Goal: Task Accomplishment & Management: Complete application form

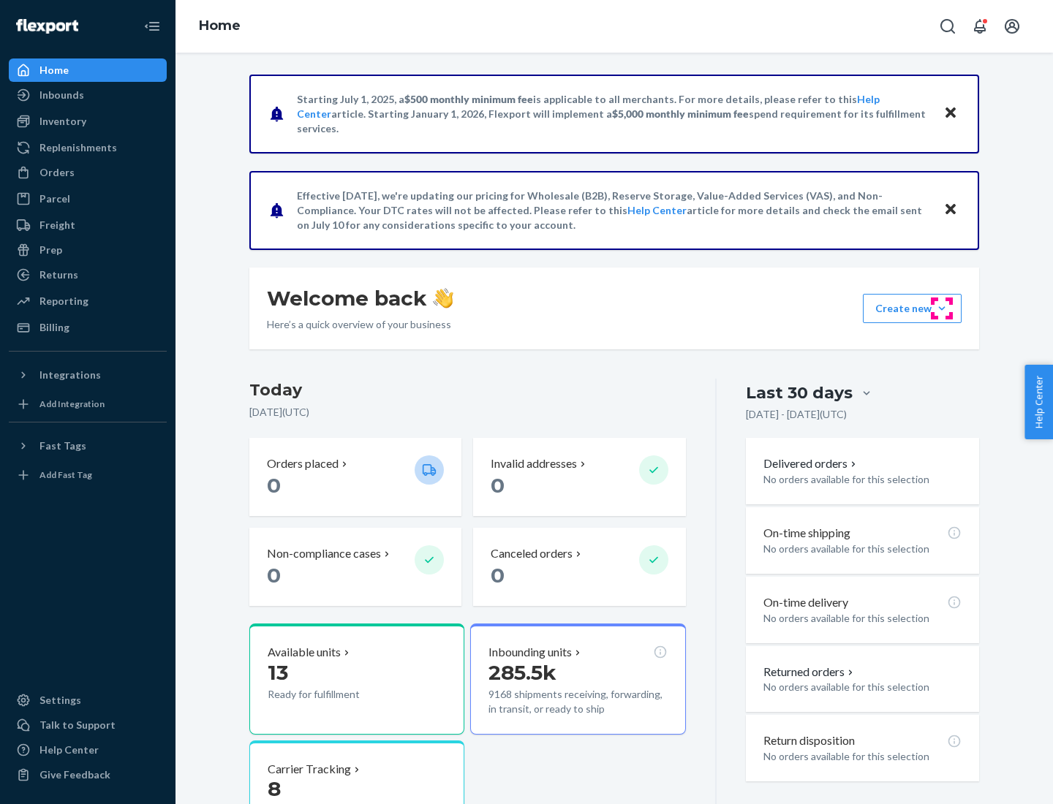
click at [942, 308] on button "Create new Create new inbound Create new order Create new product" at bounding box center [912, 308] width 99 height 29
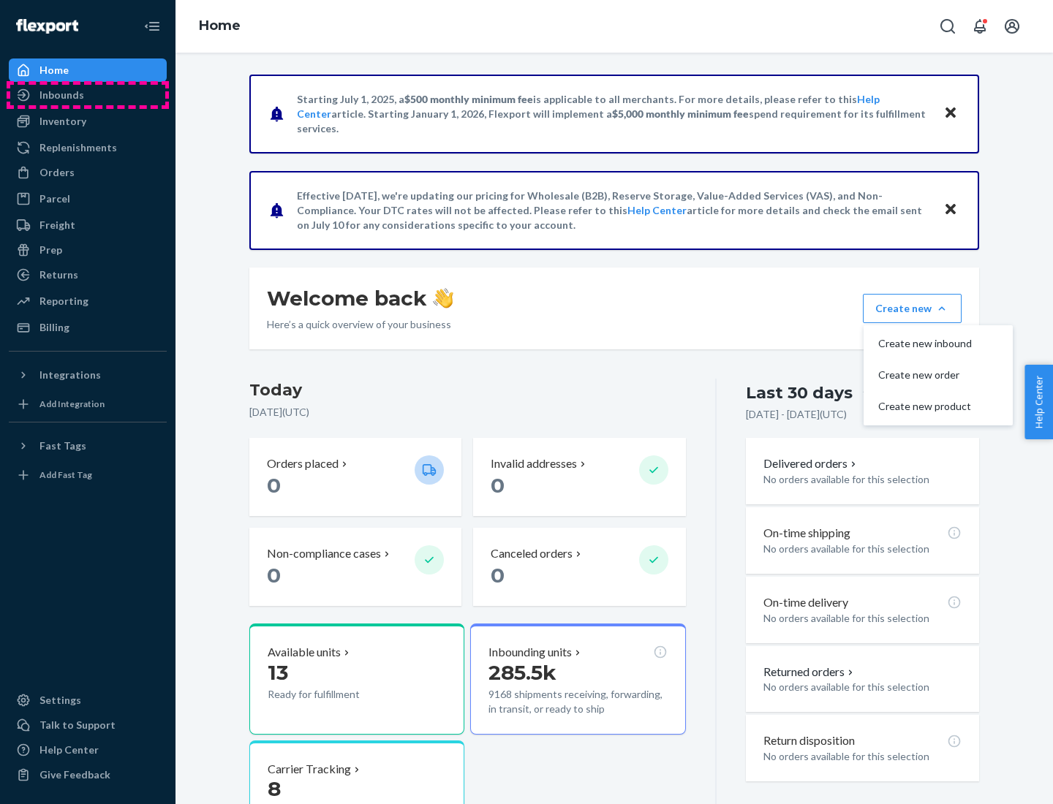
click at [88, 95] on div "Inbounds" at bounding box center [87, 95] width 155 height 20
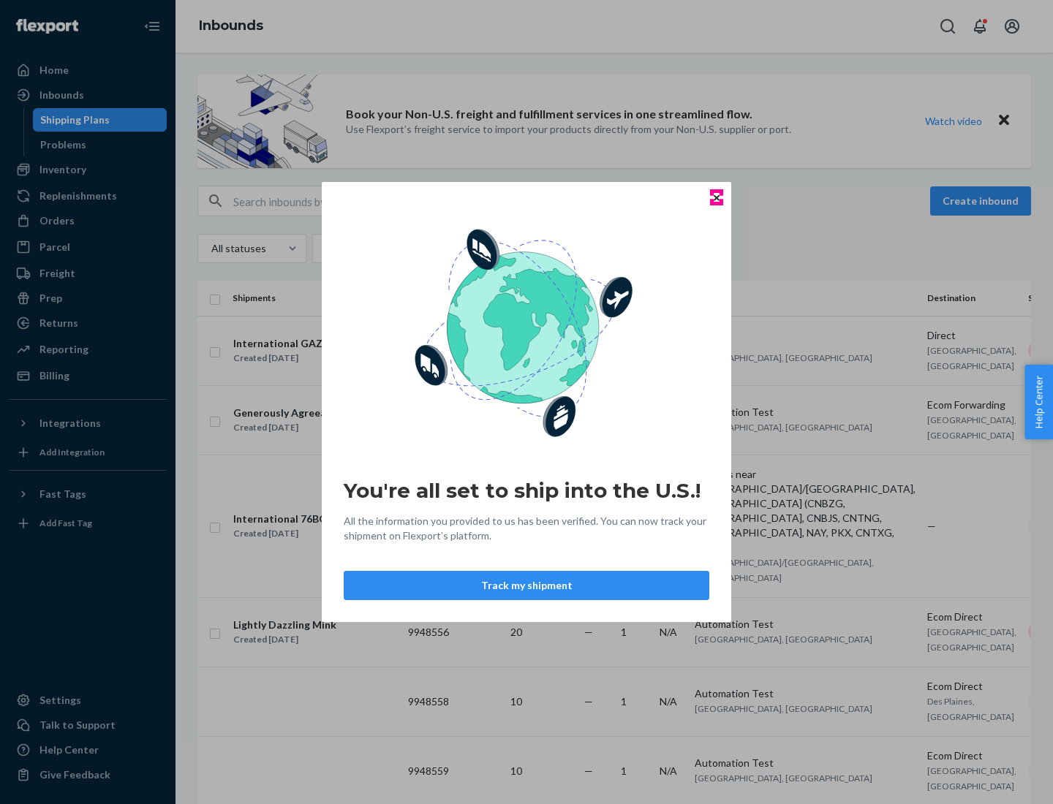
click at [716, 197] on icon "Close" at bounding box center [716, 197] width 6 height 6
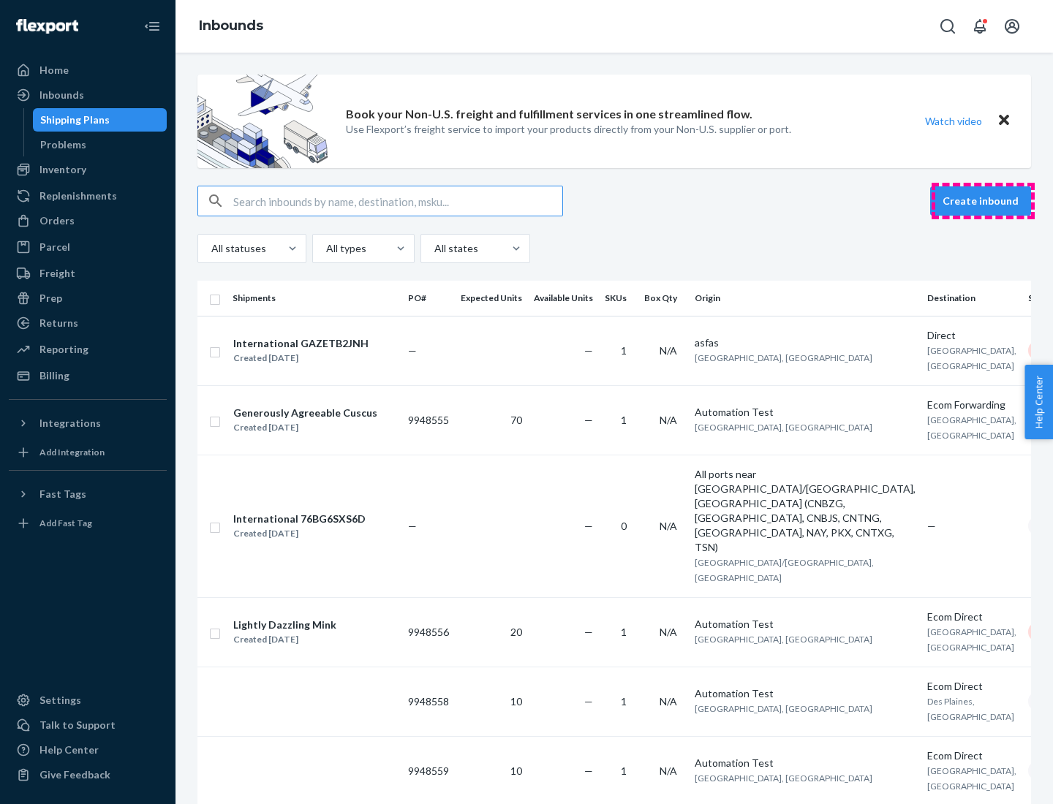
click at [982, 201] on button "Create inbound" at bounding box center [980, 200] width 101 height 29
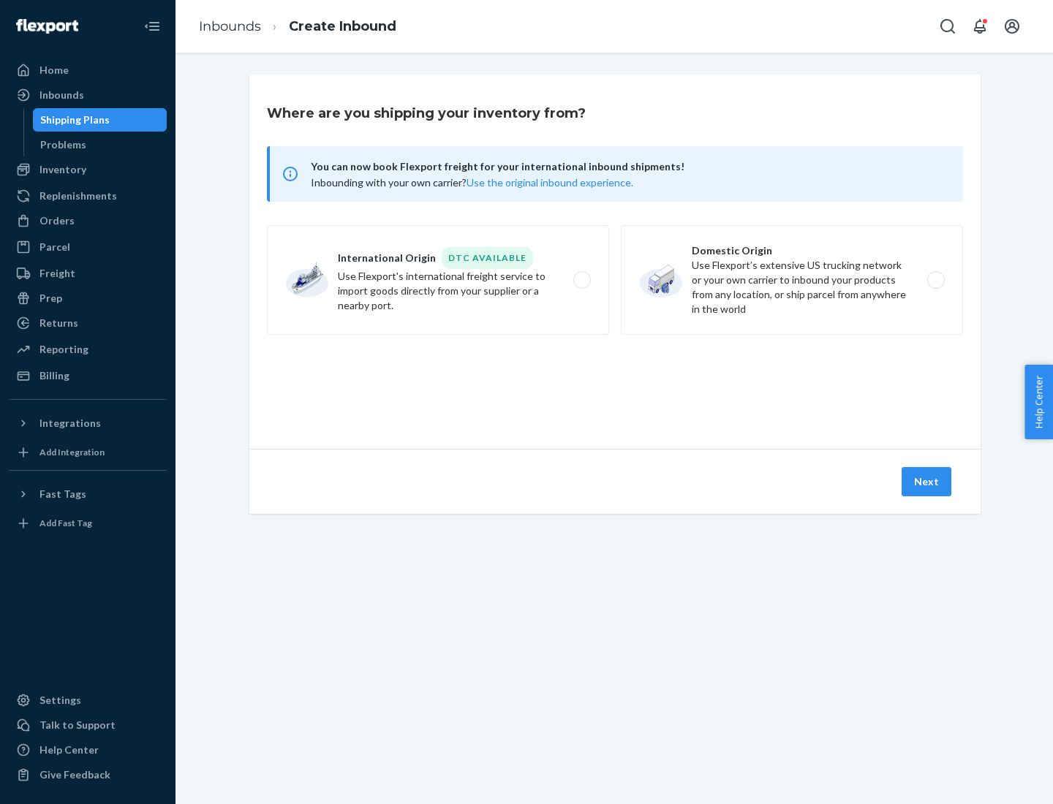
click at [792, 280] on label "Domestic Origin Use Flexport’s extensive US trucking network or your own carrie…" at bounding box center [792, 280] width 342 height 110
click at [935, 280] on input "Domestic Origin Use Flexport’s extensive US trucking network or your own carrie…" at bounding box center [940, 281] width 10 height 10
radio input "true"
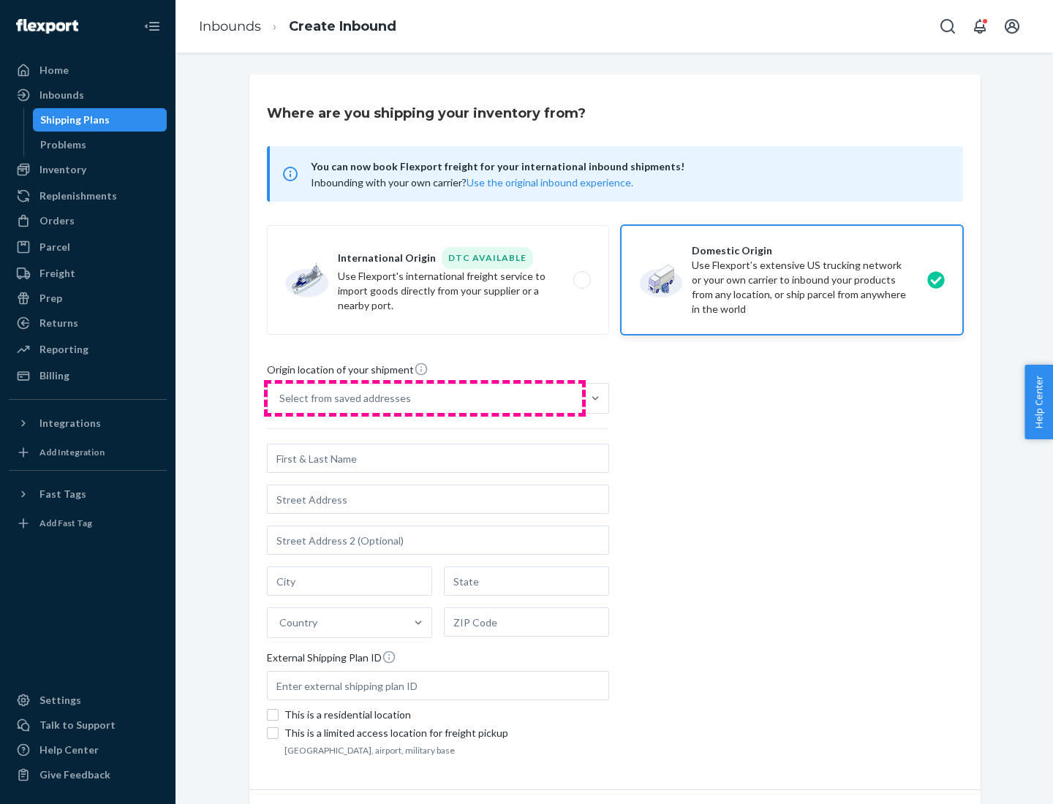
click at [425, 398] on div "Select from saved addresses" at bounding box center [425, 398] width 314 height 29
click at [281, 398] on input "Select from saved addresses" at bounding box center [279, 398] width 1 height 15
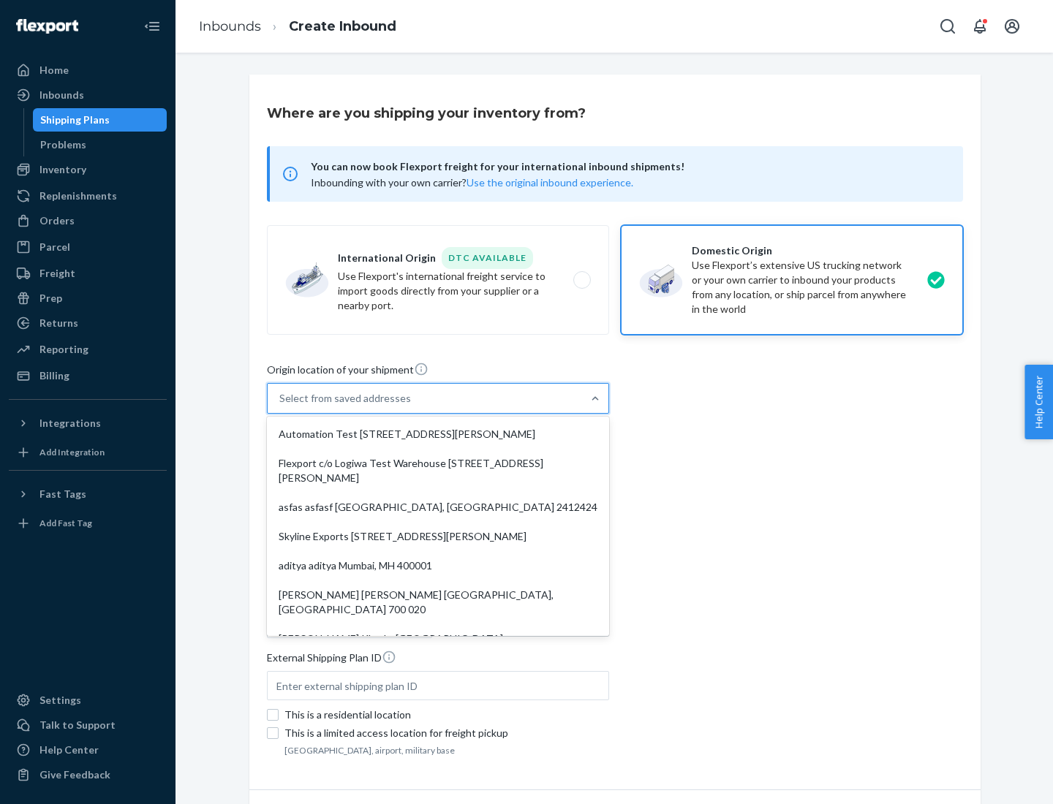
scroll to position [6, 0]
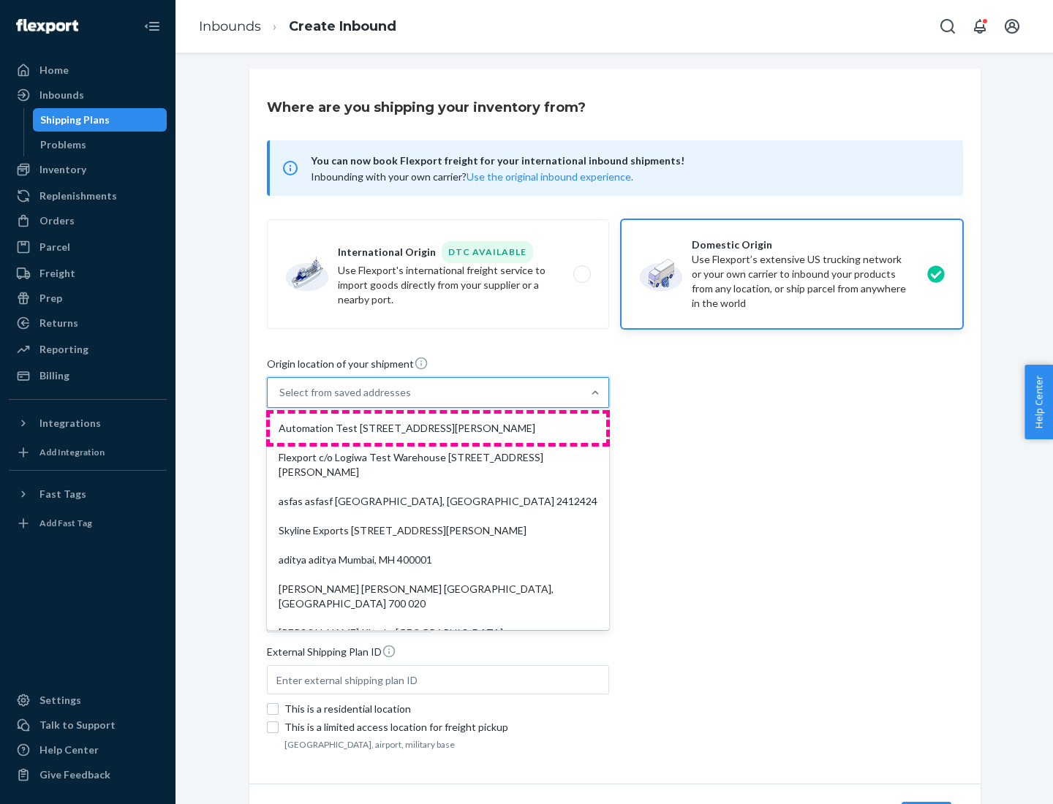
click at [438, 428] on div "Automation Test [STREET_ADDRESS][PERSON_NAME]" at bounding box center [438, 428] width 336 height 29
click at [281, 400] on input "option Automation Test [STREET_ADDRESS][PERSON_NAME]. 9 results available. Use …" at bounding box center [279, 392] width 1 height 15
type input "Automation Test"
type input "9th Floor"
type input "[GEOGRAPHIC_DATA]"
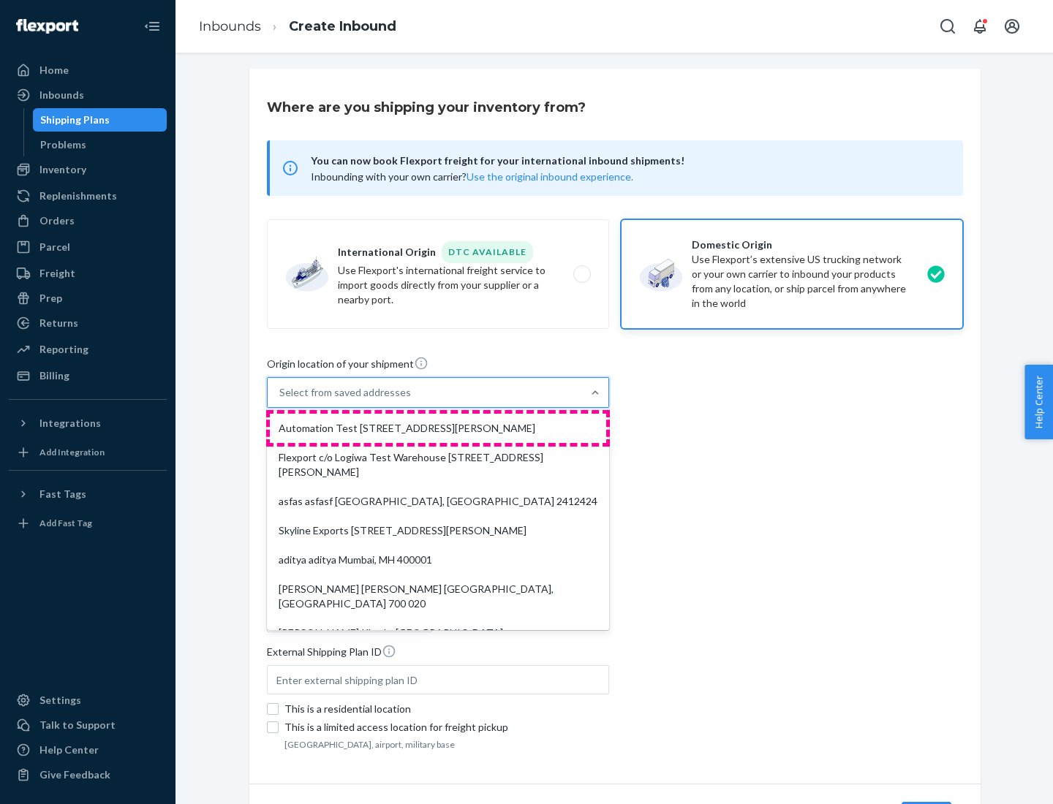
type input "CA"
type input "94104"
type input "[STREET_ADDRESS][PERSON_NAME]"
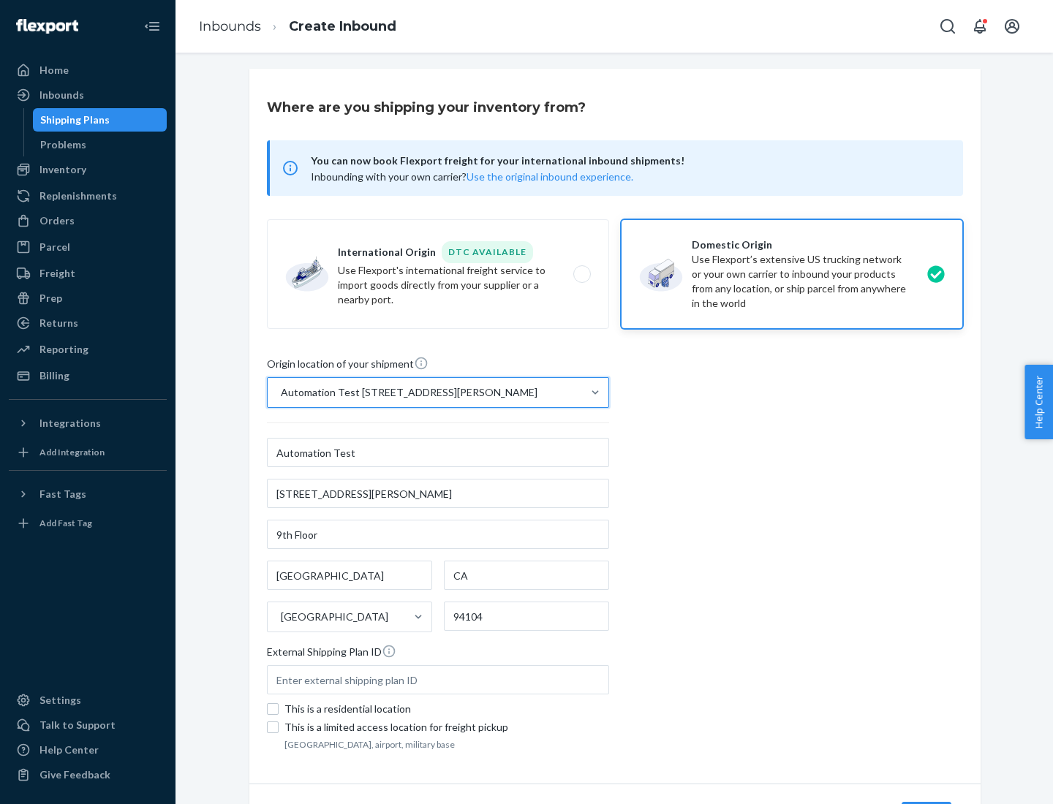
scroll to position [86, 0]
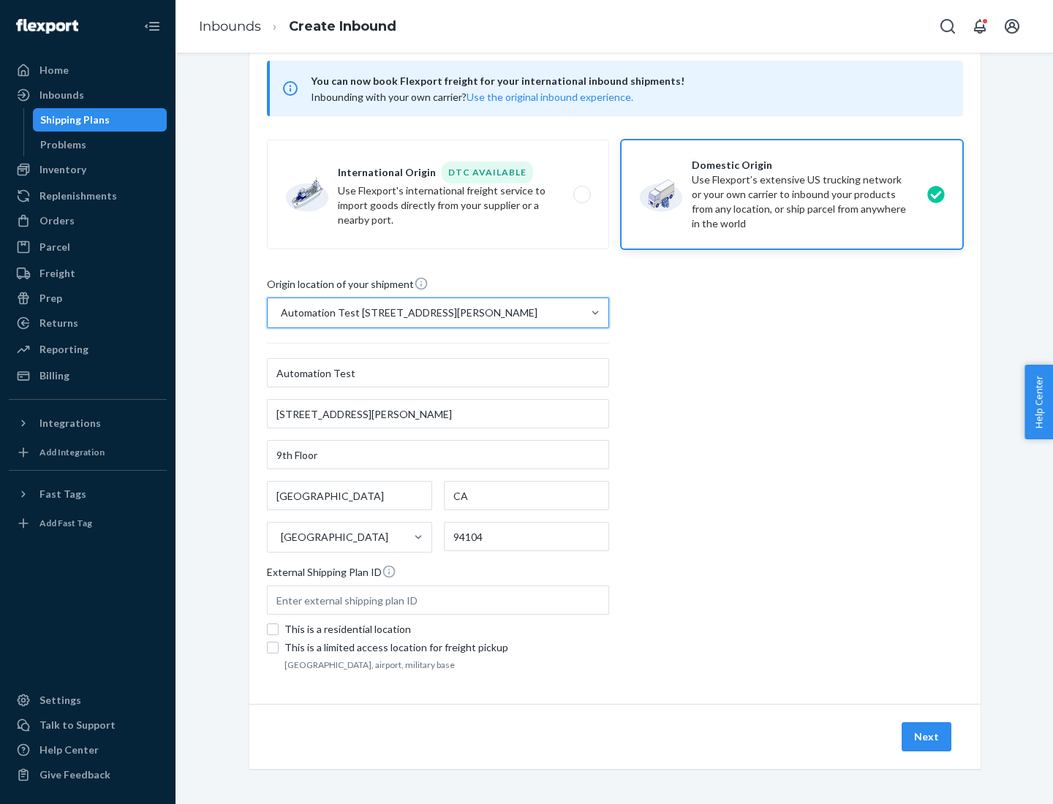
click at [927, 737] on button "Next" at bounding box center [926, 736] width 50 height 29
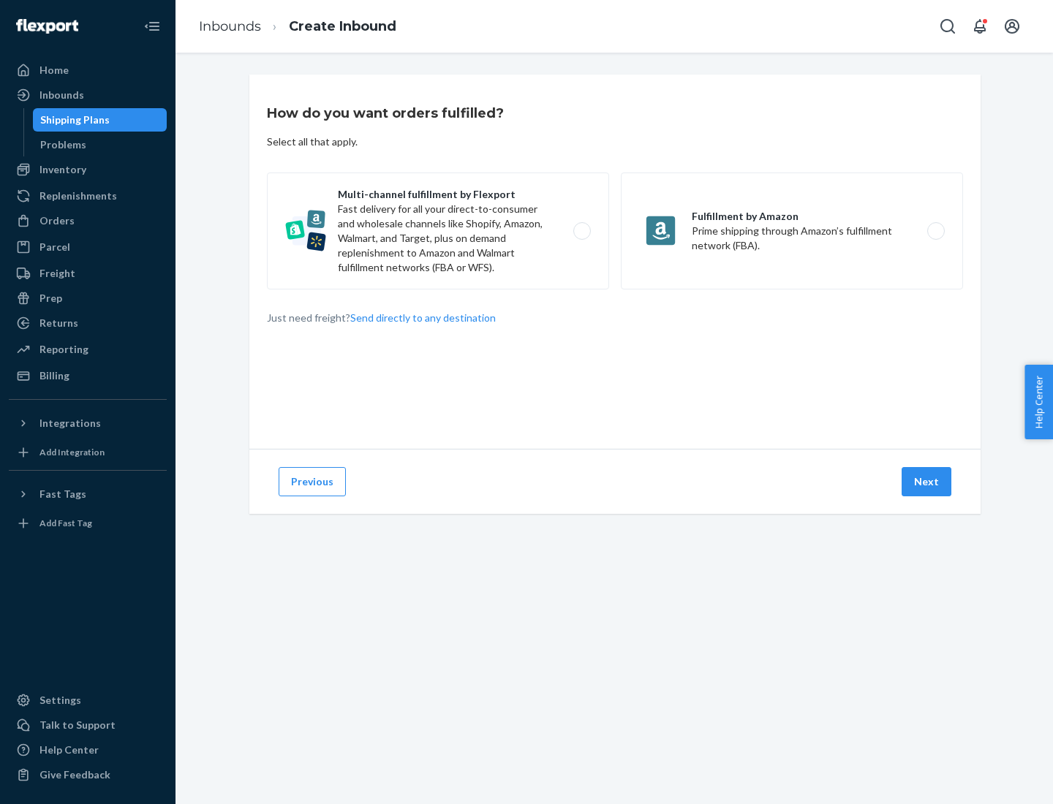
click at [438, 231] on label "Multi-channel fulfillment by Flexport Fast delivery for all your direct-to-cons…" at bounding box center [438, 231] width 342 height 117
click at [581, 231] on input "Multi-channel fulfillment by Flexport Fast delivery for all your direct-to-cons…" at bounding box center [586, 232] width 10 height 10
radio input "true"
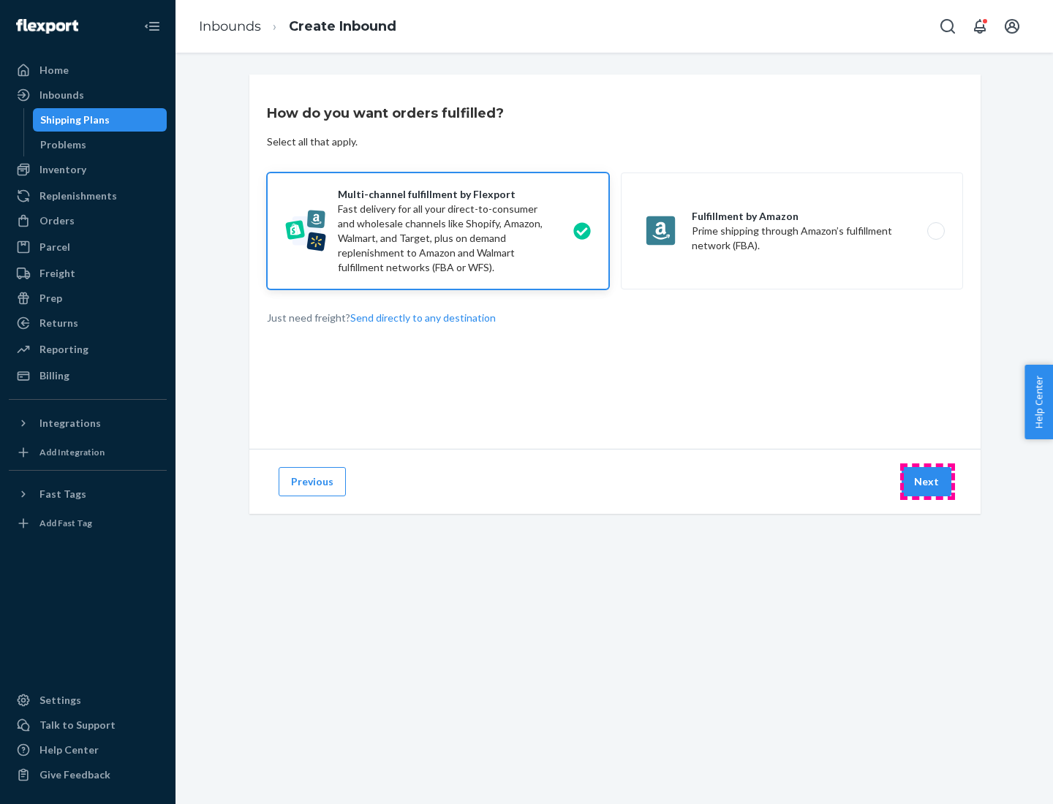
click at [927, 482] on button "Next" at bounding box center [926, 481] width 50 height 29
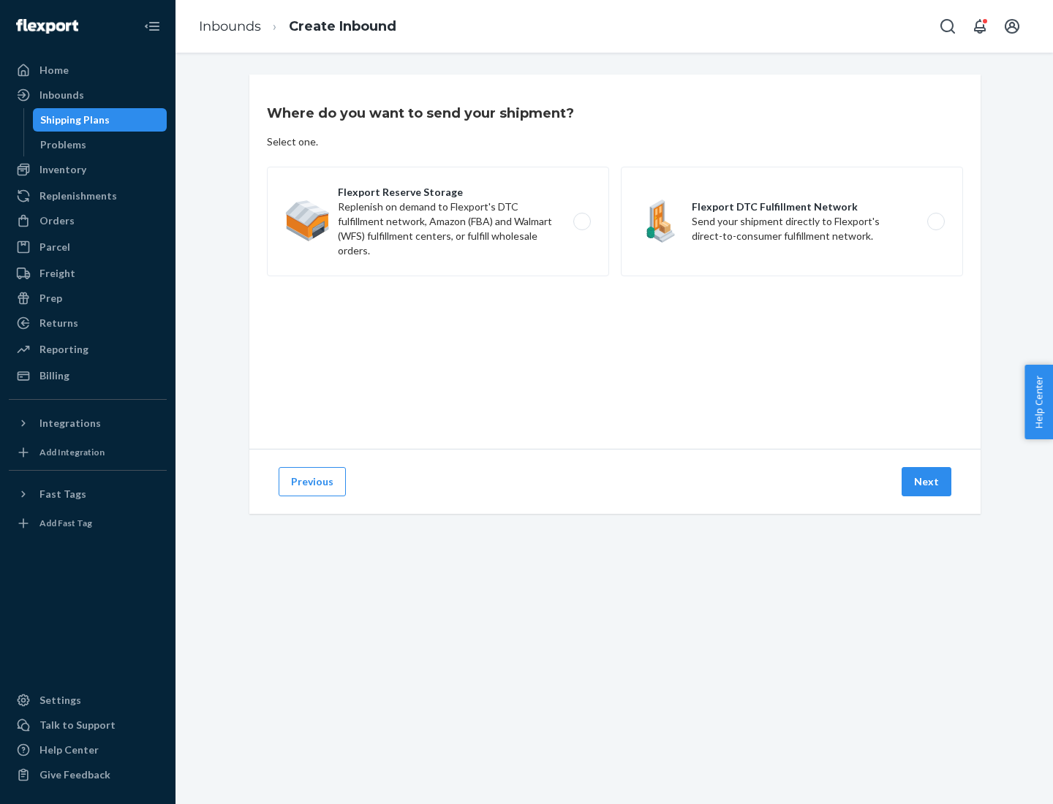
click at [438, 221] on label "Flexport Reserve Storage Replenish on demand to Flexport's DTC fulfillment netw…" at bounding box center [438, 222] width 342 height 110
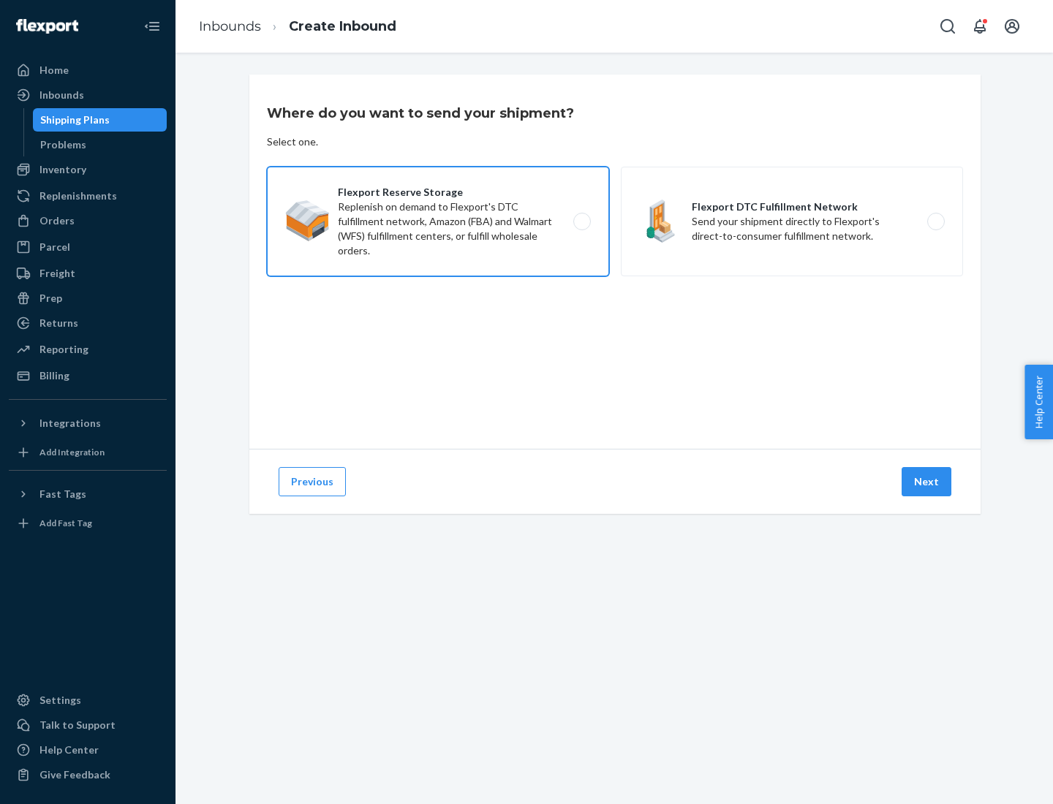
click at [581, 221] on input "Flexport Reserve Storage Replenish on demand to Flexport's DTC fulfillment netw…" at bounding box center [586, 222] width 10 height 10
radio input "true"
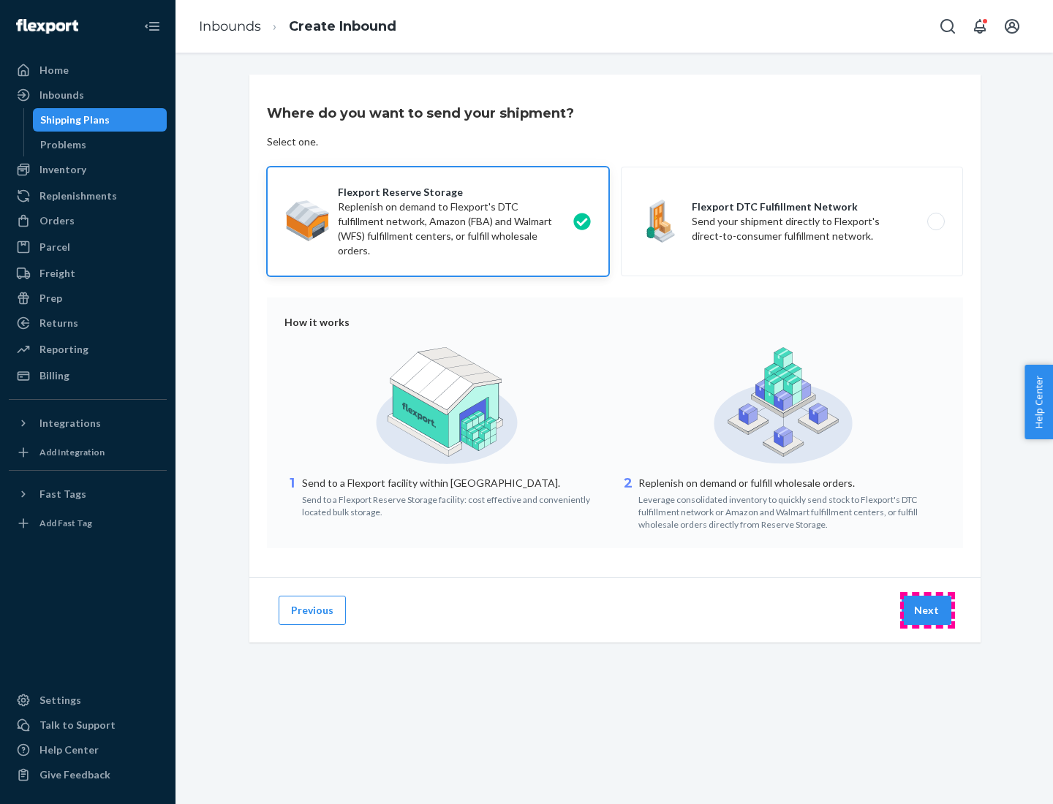
click at [927, 610] on button "Next" at bounding box center [926, 610] width 50 height 29
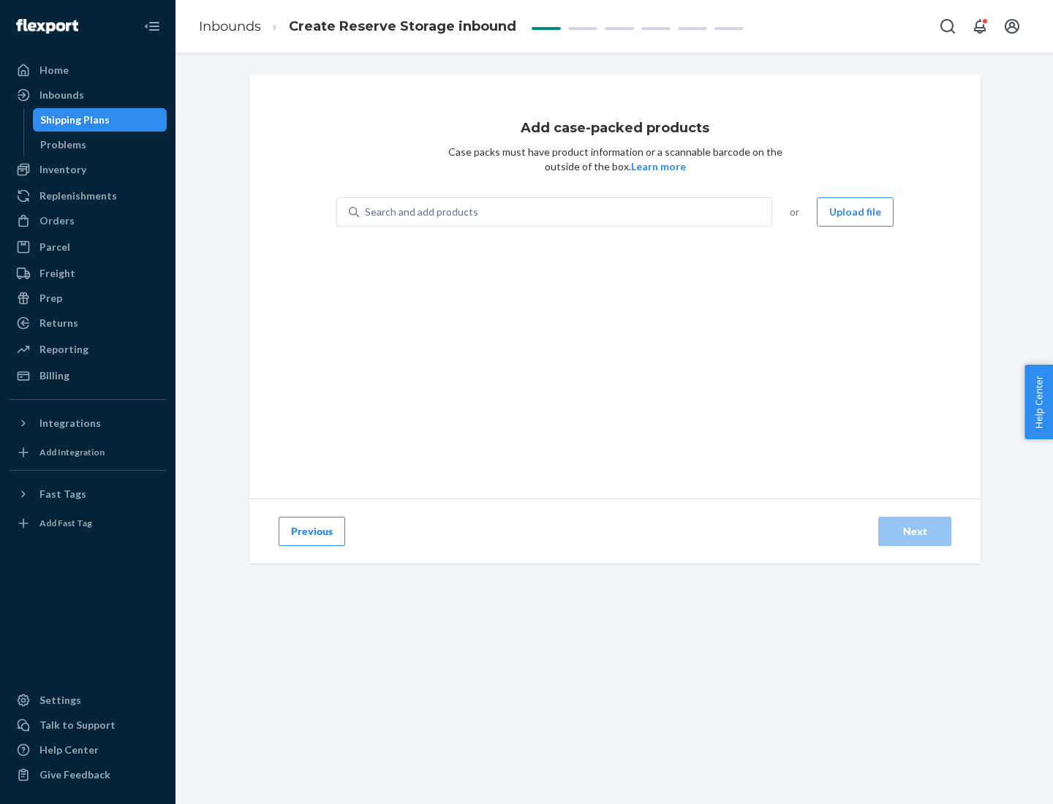
click at [566, 212] on div "Search and add products" at bounding box center [565, 212] width 412 height 26
click at [366, 212] on input "Search and add products" at bounding box center [365, 212] width 1 height 15
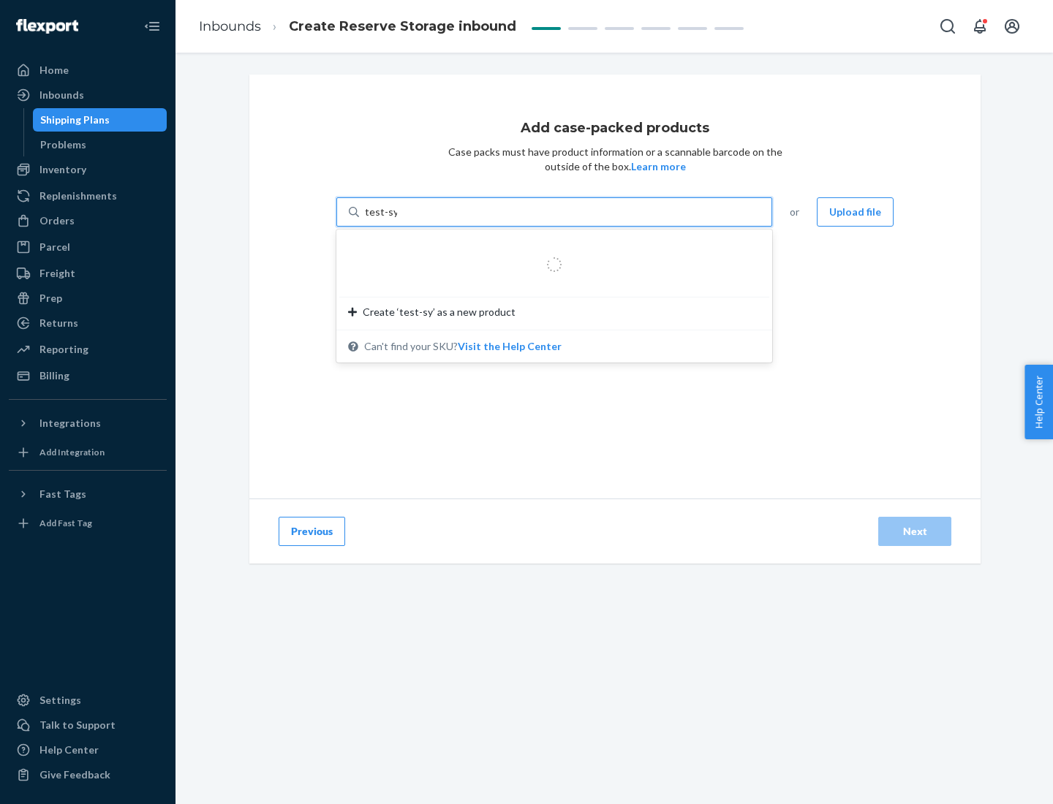
type input "test-syn"
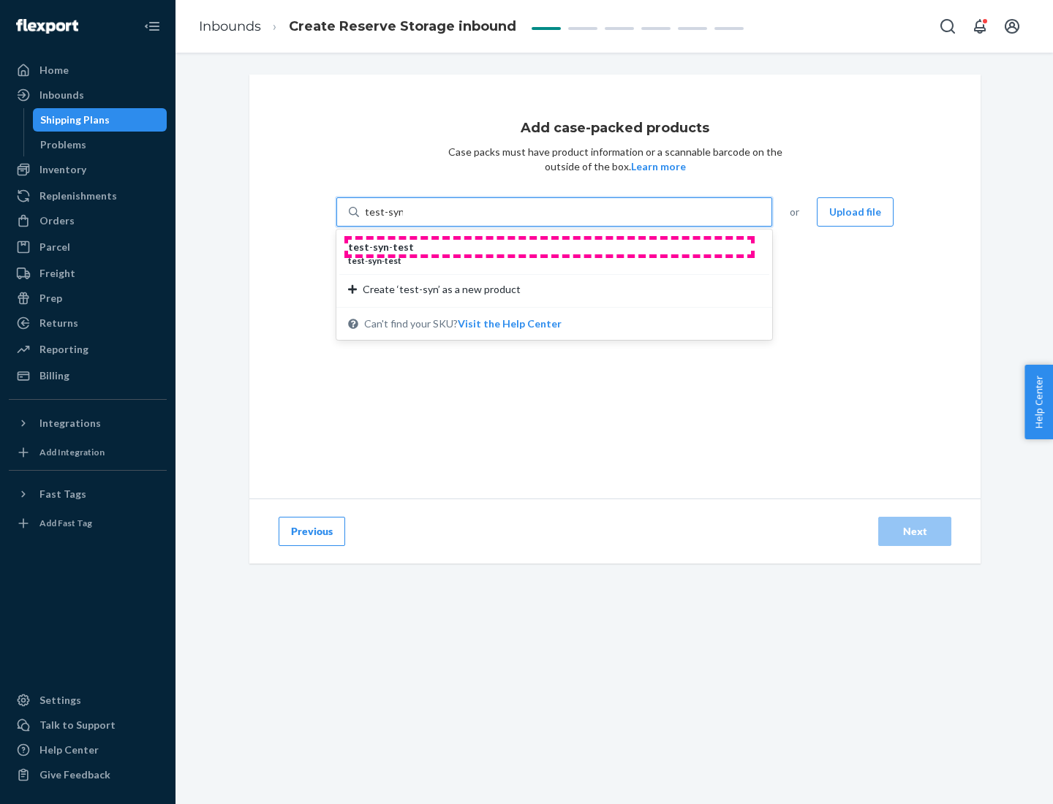
click at [549, 247] on div "test - syn - test" at bounding box center [548, 247] width 401 height 15
click at [403, 219] on input "test-syn" at bounding box center [384, 212] width 38 height 15
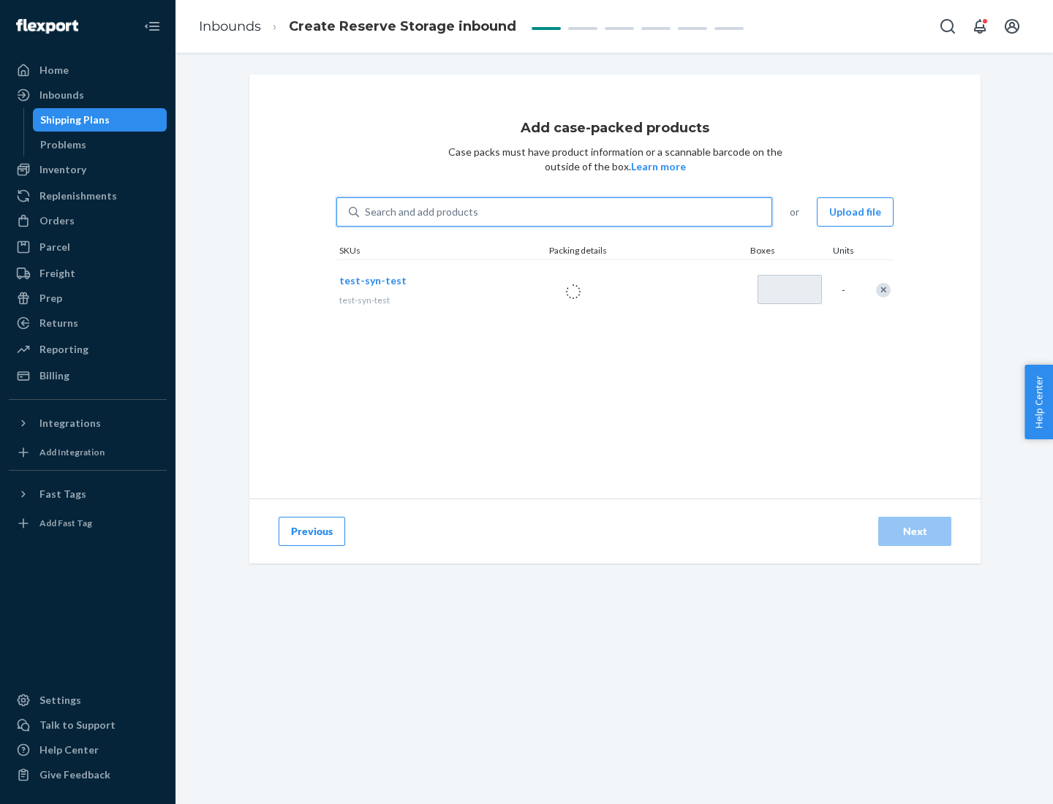
type input "1"
click at [914, 531] on div "Next" at bounding box center [914, 531] width 48 height 15
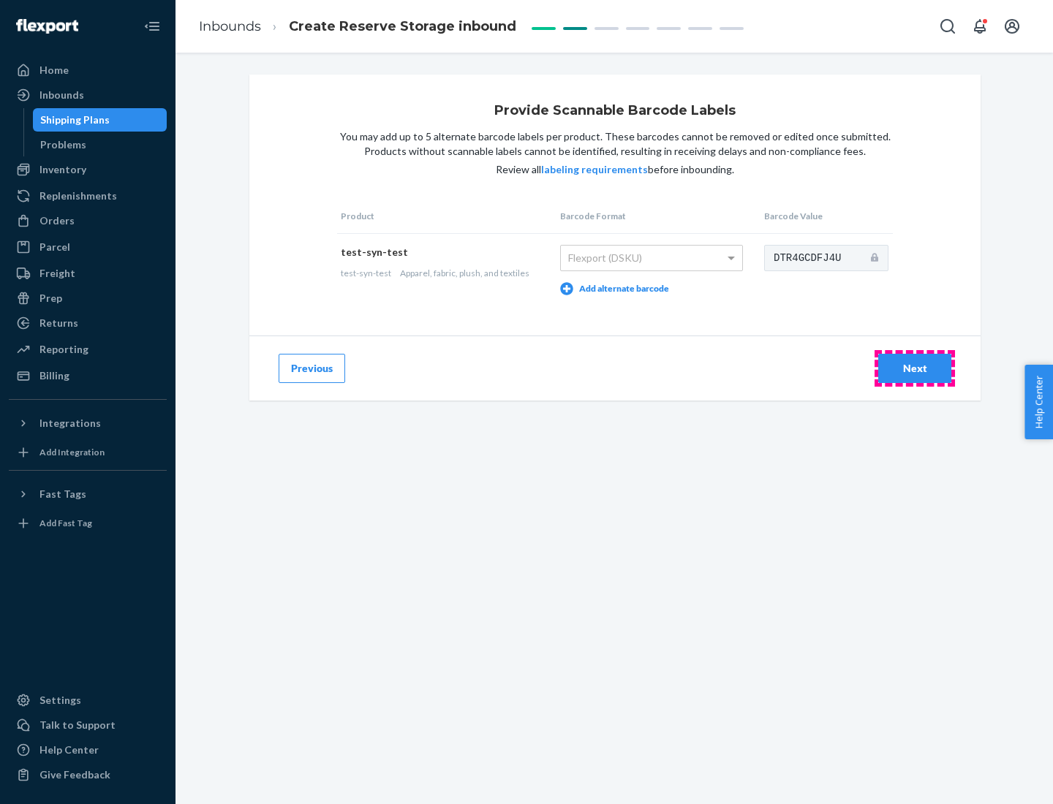
click at [914, 368] on div "Next" at bounding box center [914, 368] width 48 height 15
